Goal: Task Accomplishment & Management: Use online tool/utility

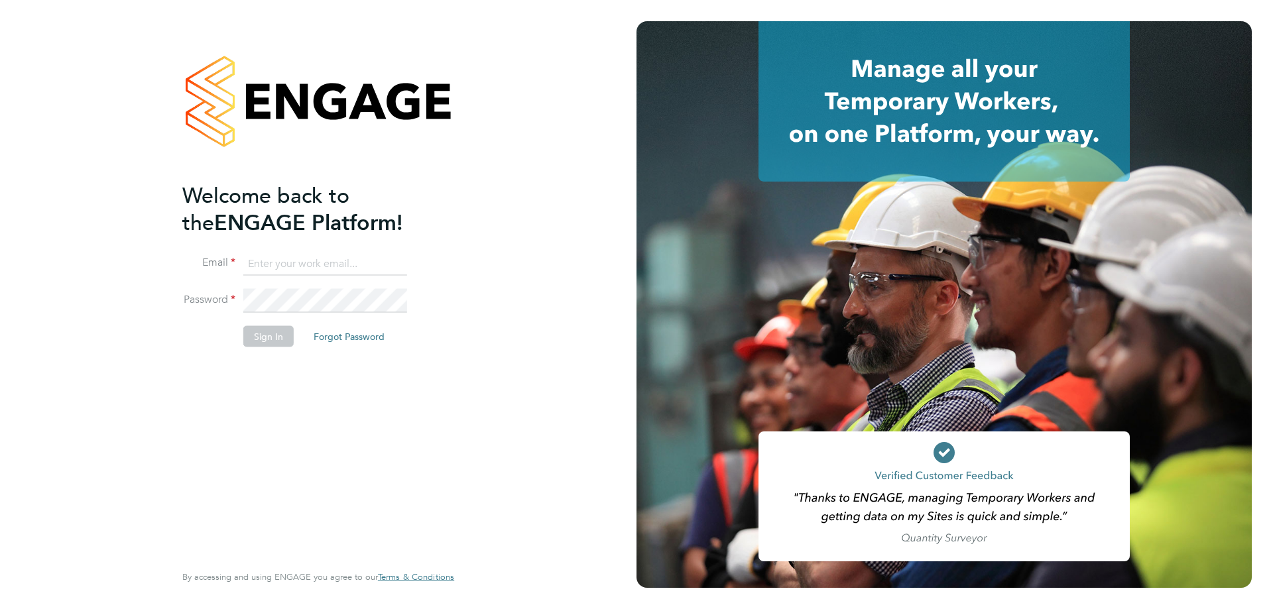
type input "chris.watson@vgcgroup.co.uk"
click at [269, 334] on button "Sign In" at bounding box center [268, 336] width 50 height 21
